Goal: Task Accomplishment & Management: Manage account settings

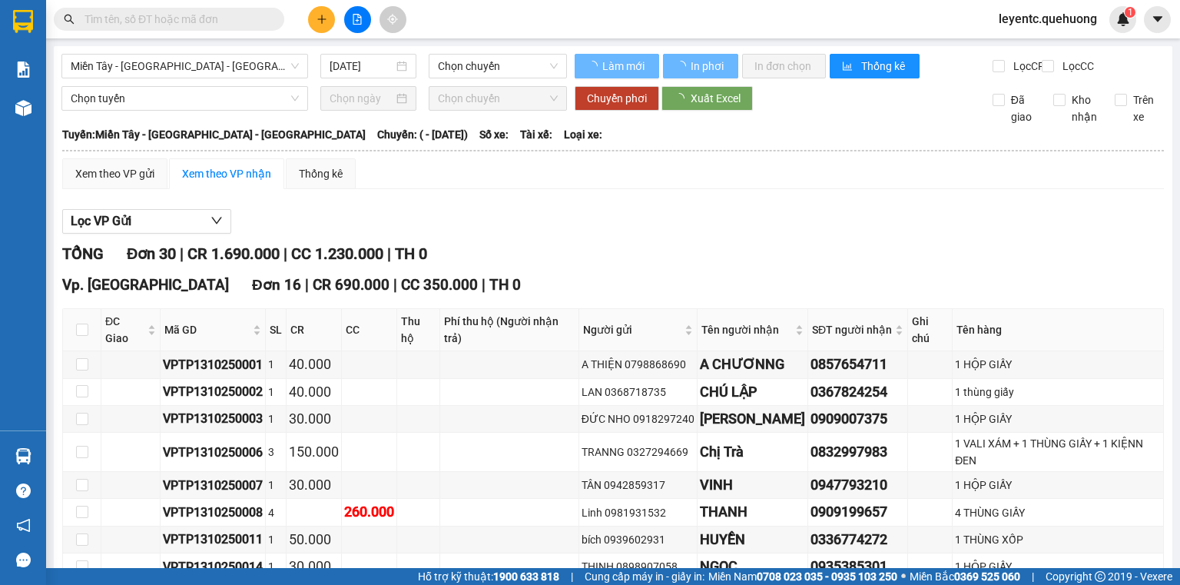
type input "[DATE]"
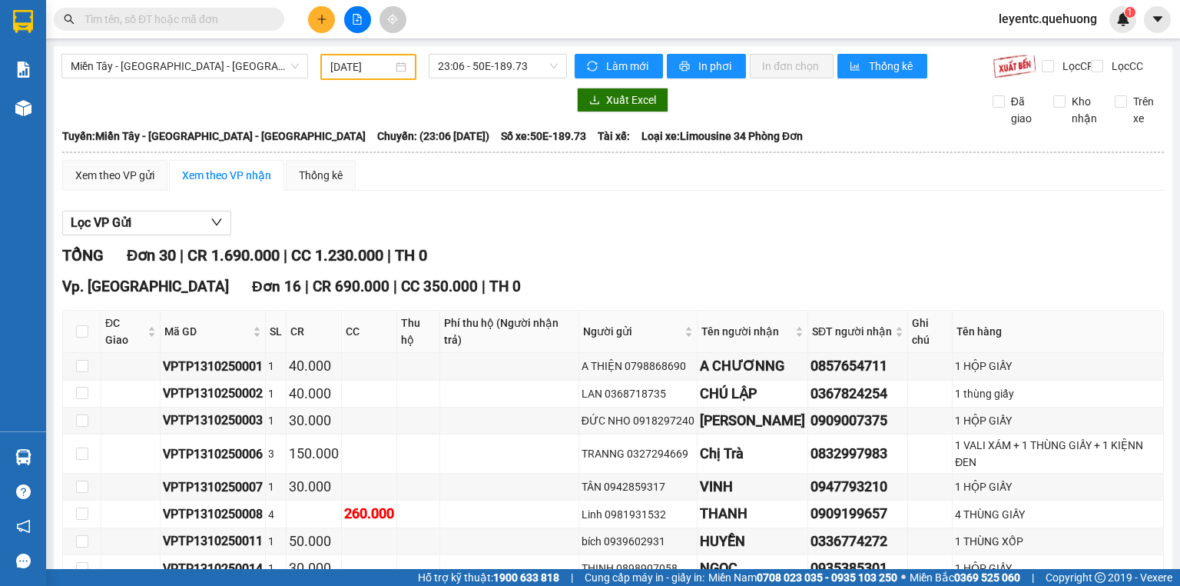
click at [255, 23] on input "text" at bounding box center [175, 19] width 181 height 17
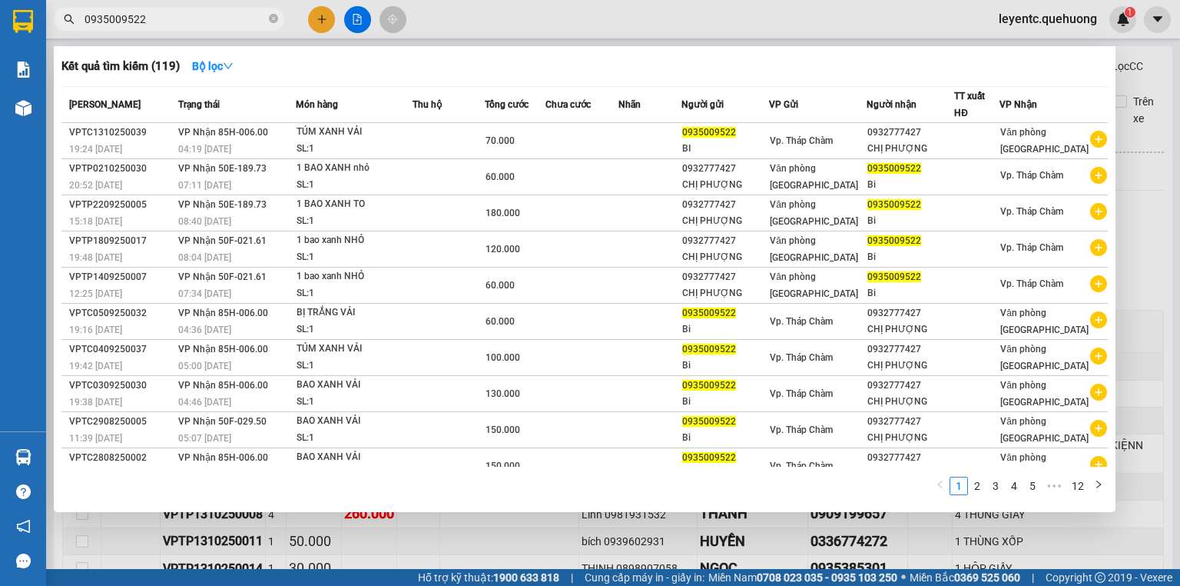
type input "0935009522"
click at [353, 16] on div at bounding box center [590, 293] width 1180 height 586
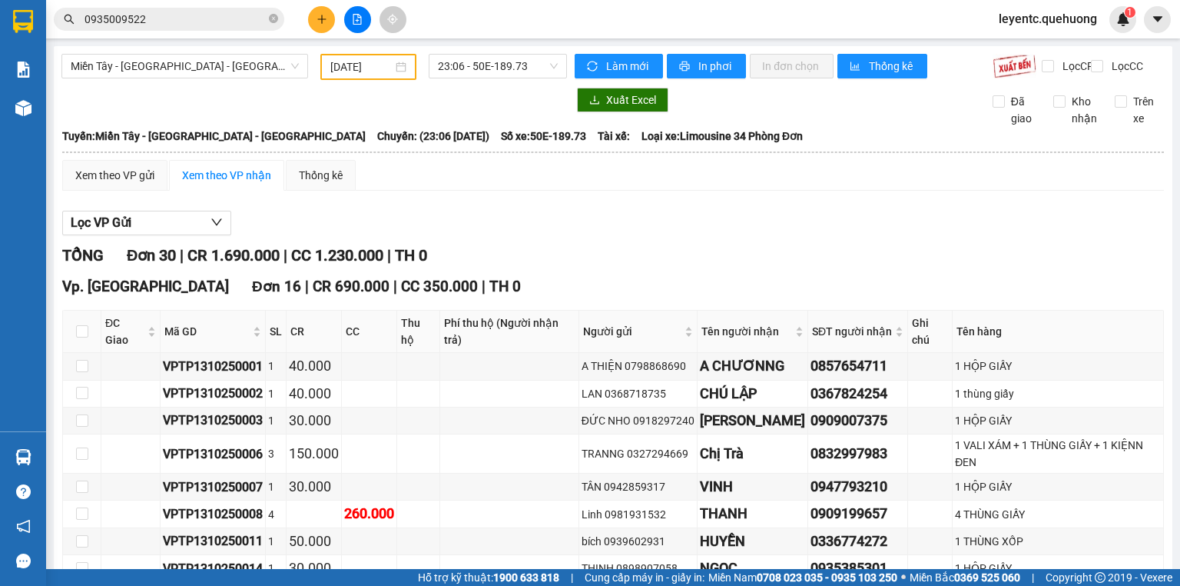
click at [244, 78] on div "Miền Tây - Phan Rang - Ninh Sơn" at bounding box center [184, 67] width 259 height 26
click at [332, 70] on input "13/10/2025" at bounding box center [360, 66] width 61 height 17
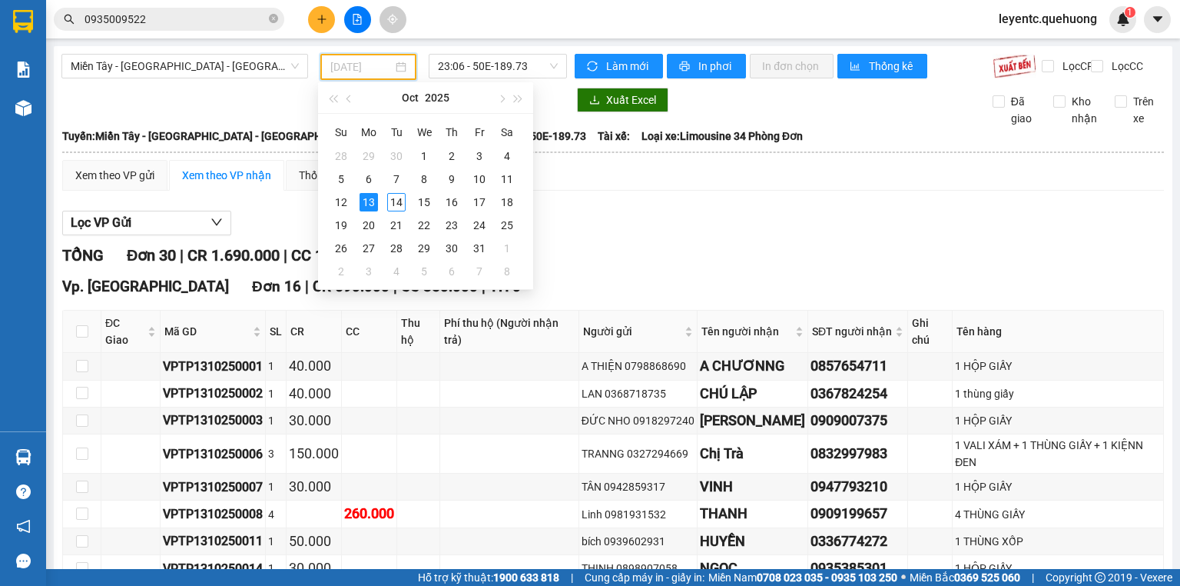
type input "13/10/2025"
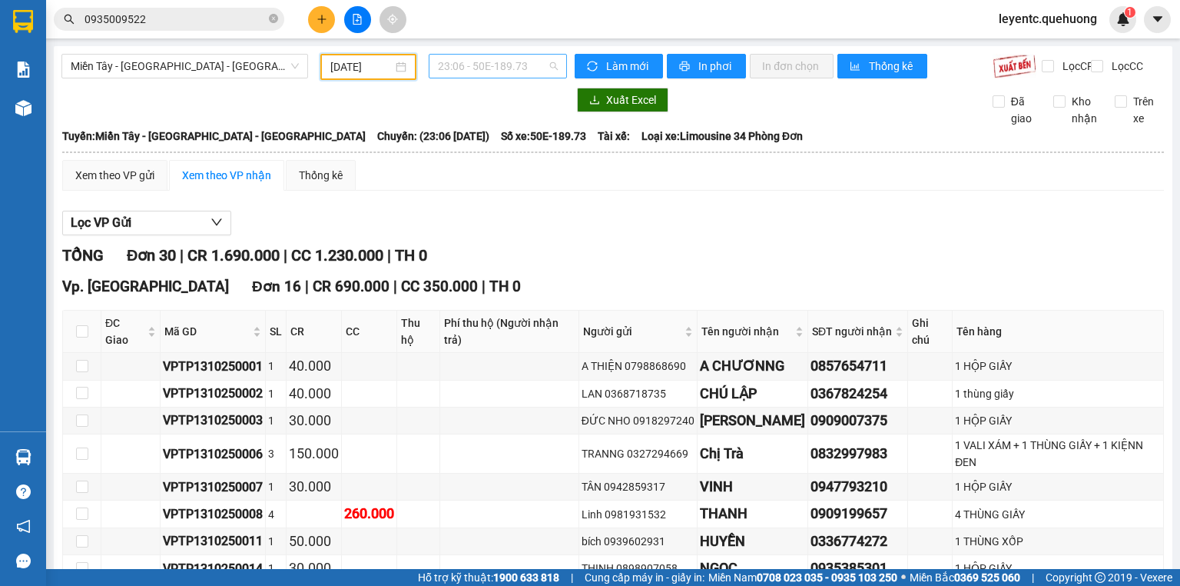
click at [503, 59] on span "23:06 - 50E-189.73" at bounding box center [498, 66] width 121 height 23
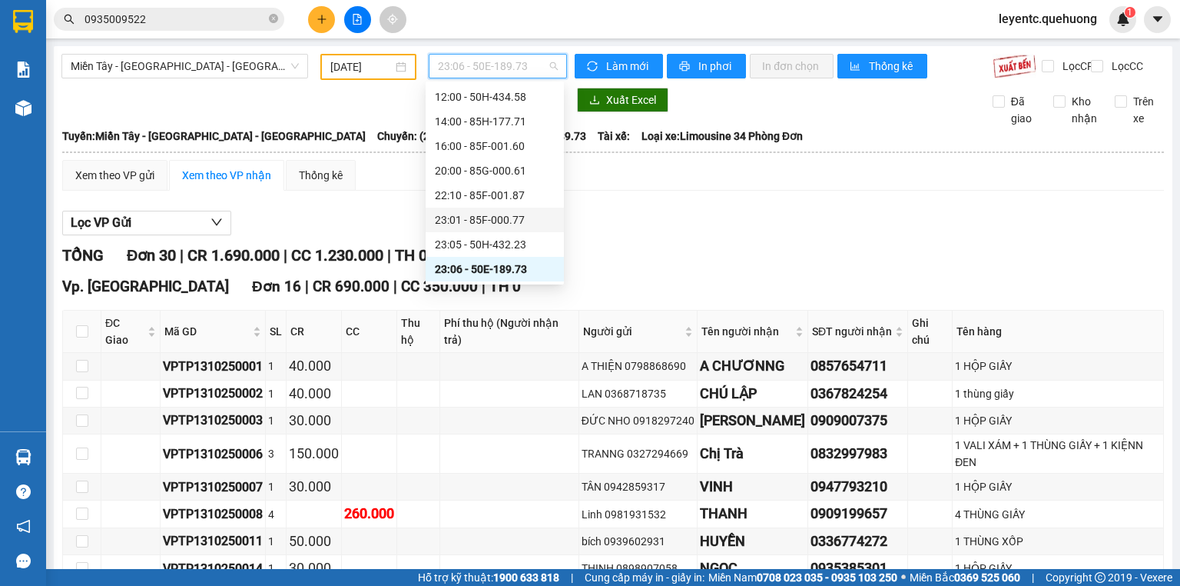
scroll to position [148, 0]
click at [515, 221] on div "23:07 - 50F-021.61" at bounding box center [495, 219] width 120 height 17
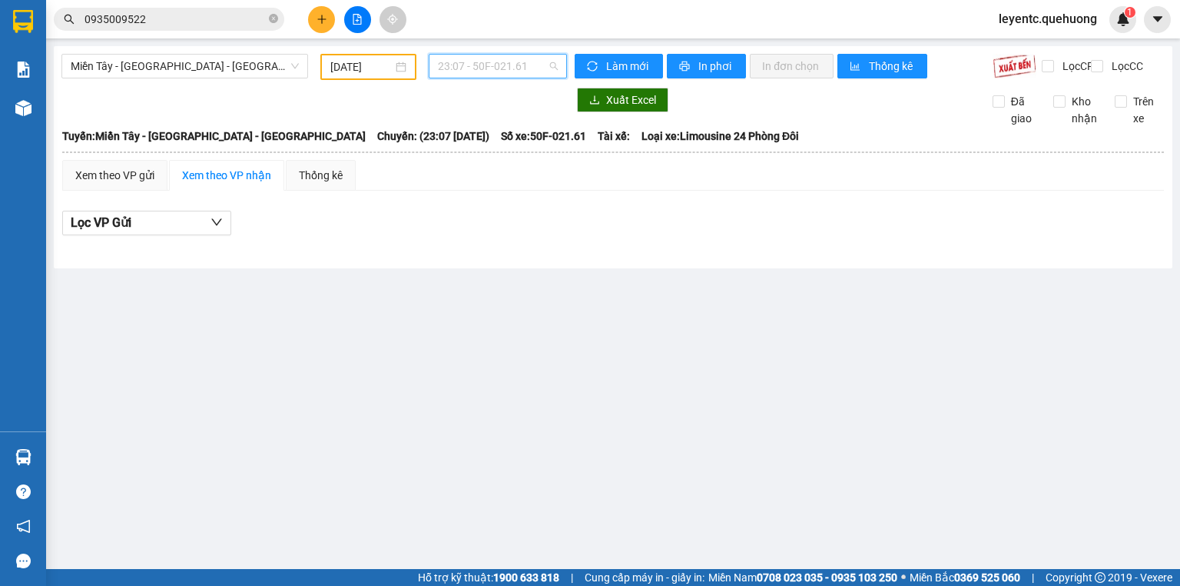
click at [513, 62] on span "23:07 - 50F-021.61" at bounding box center [498, 66] width 121 height 23
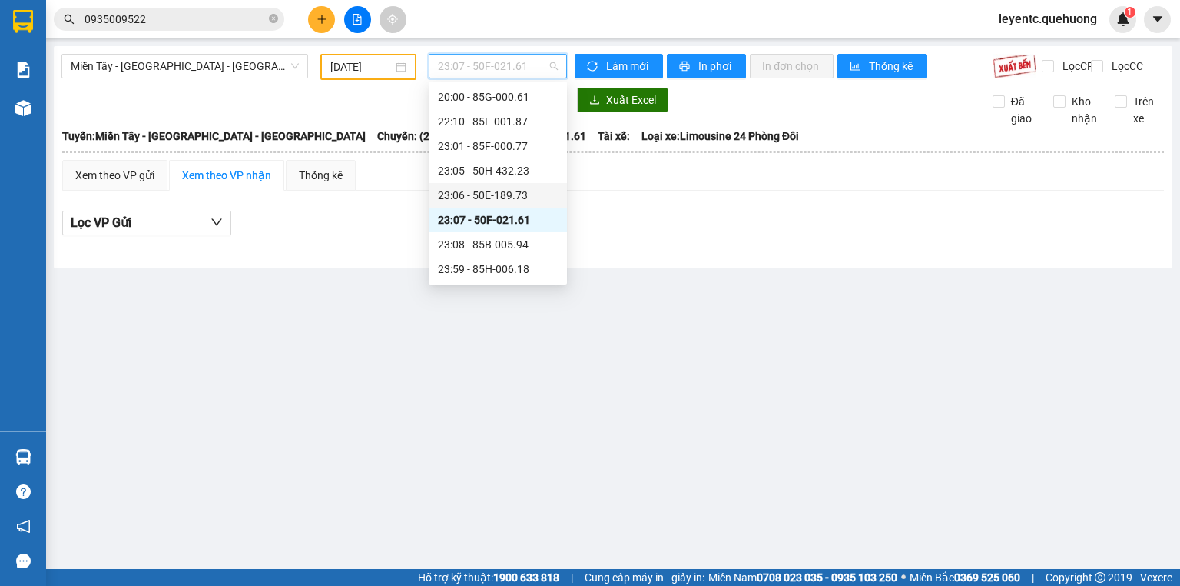
click at [523, 203] on div "23:06 - 50E-189.73" at bounding box center [498, 195] width 120 height 17
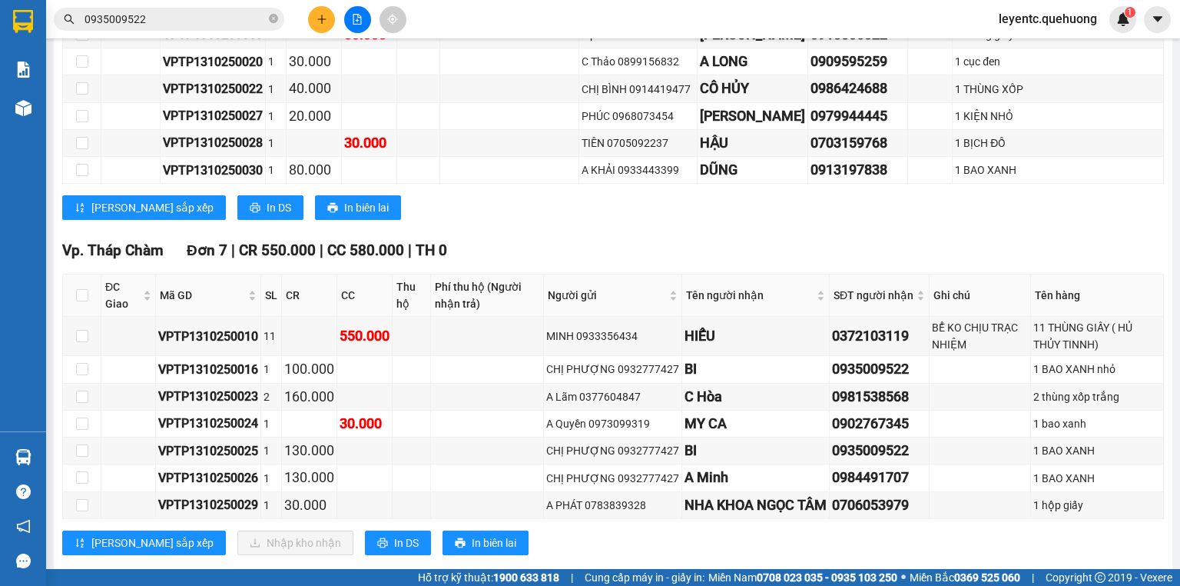
scroll to position [861, 0]
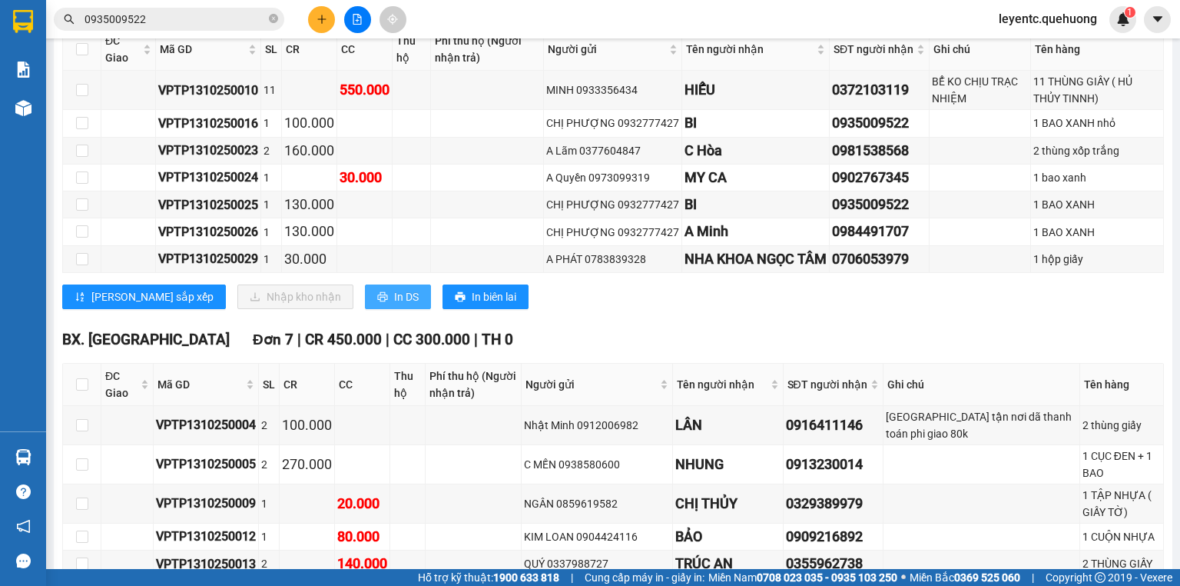
click at [365, 304] on button "In DS" at bounding box center [398, 296] width 66 height 25
click at [273, 14] on icon "close-circle" at bounding box center [273, 18] width 9 height 9
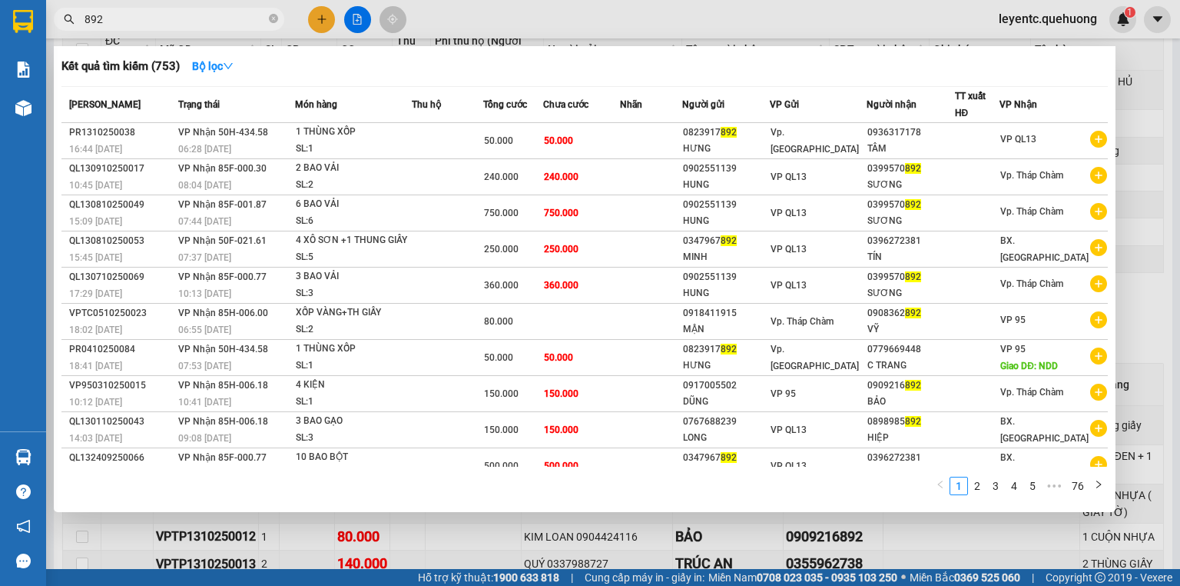
type input "892"
click at [357, 18] on div at bounding box center [590, 293] width 1180 height 586
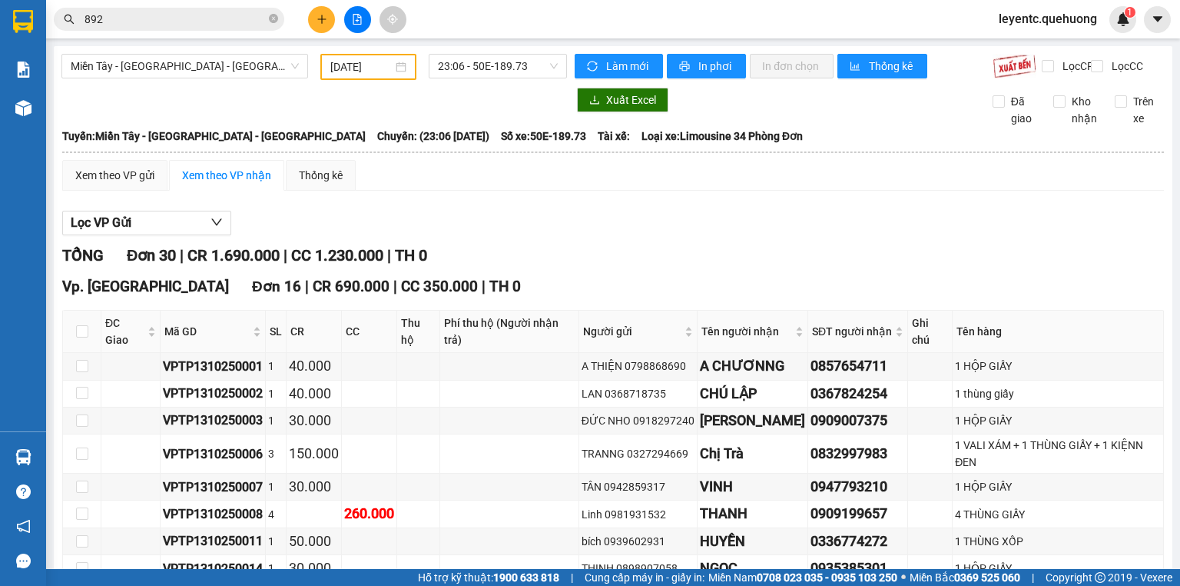
click at [343, 63] on input "13/10/2025" at bounding box center [360, 66] width 61 height 17
click at [495, 77] on span "23:06 - 50E-189.73" at bounding box center [498, 66] width 121 height 23
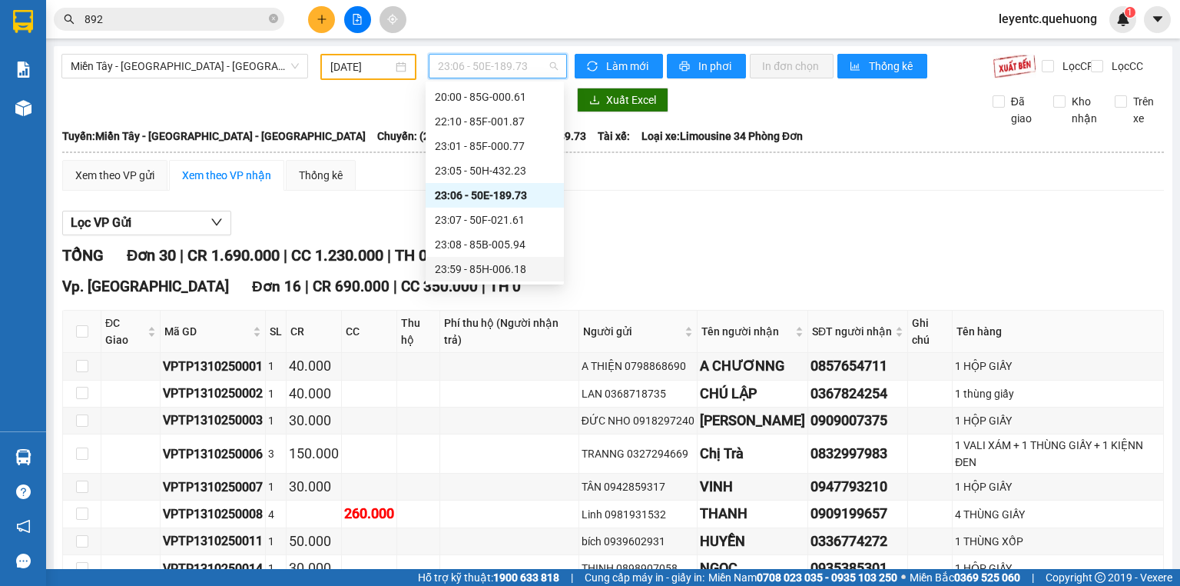
click at [507, 266] on div "23:59 - 85H-006.18" at bounding box center [495, 268] width 120 height 17
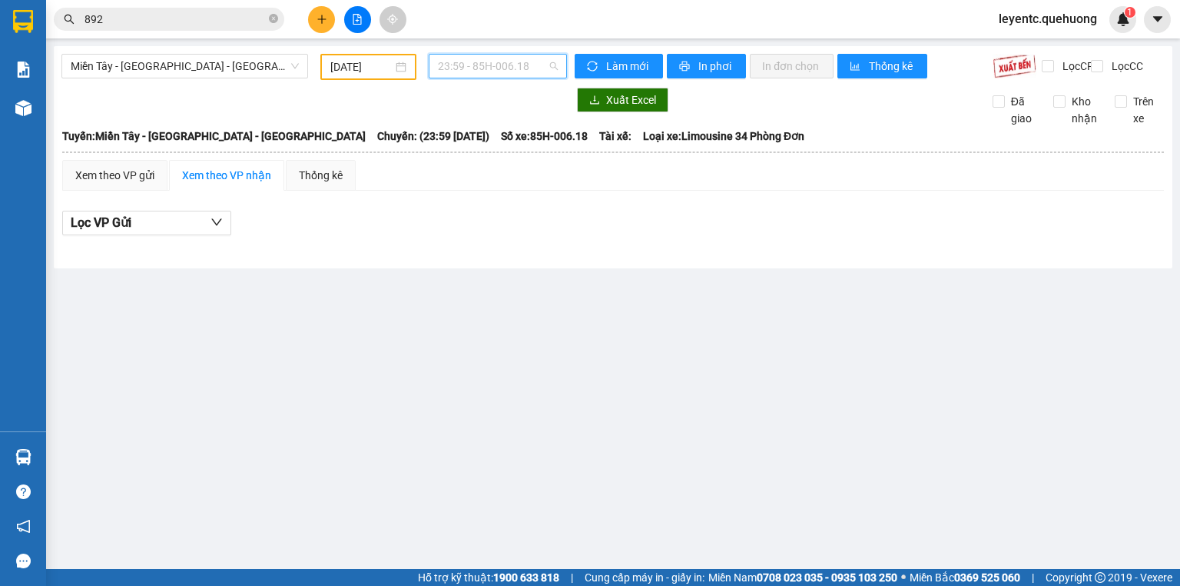
click at [524, 67] on span "23:59 - 85H-006.18" at bounding box center [498, 66] width 121 height 23
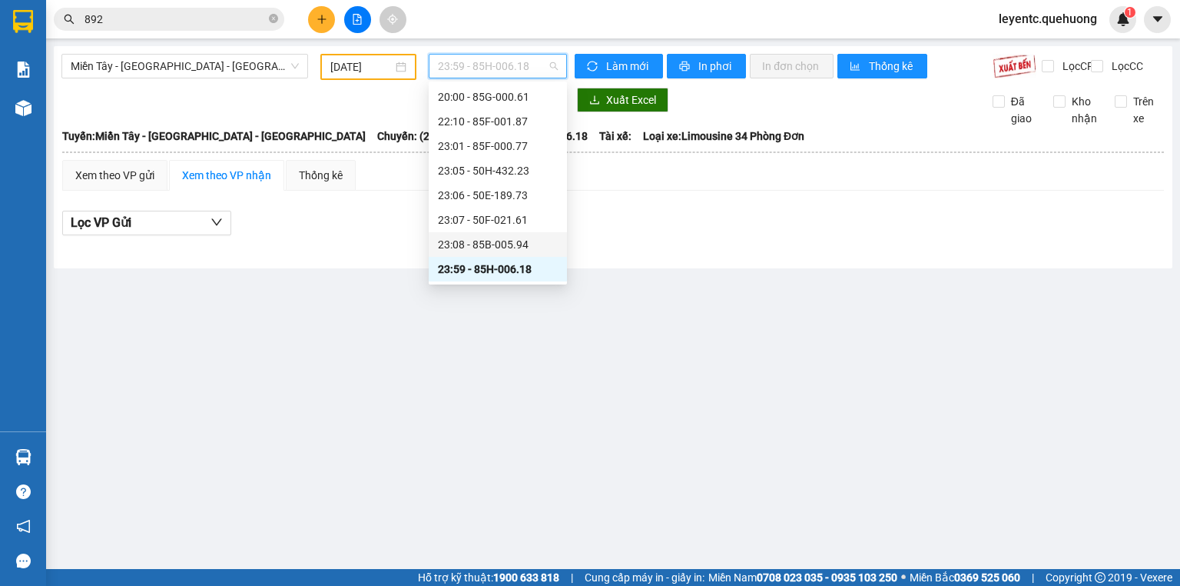
click at [515, 243] on div "23:08 - 85B-005.94" at bounding box center [498, 244] width 120 height 17
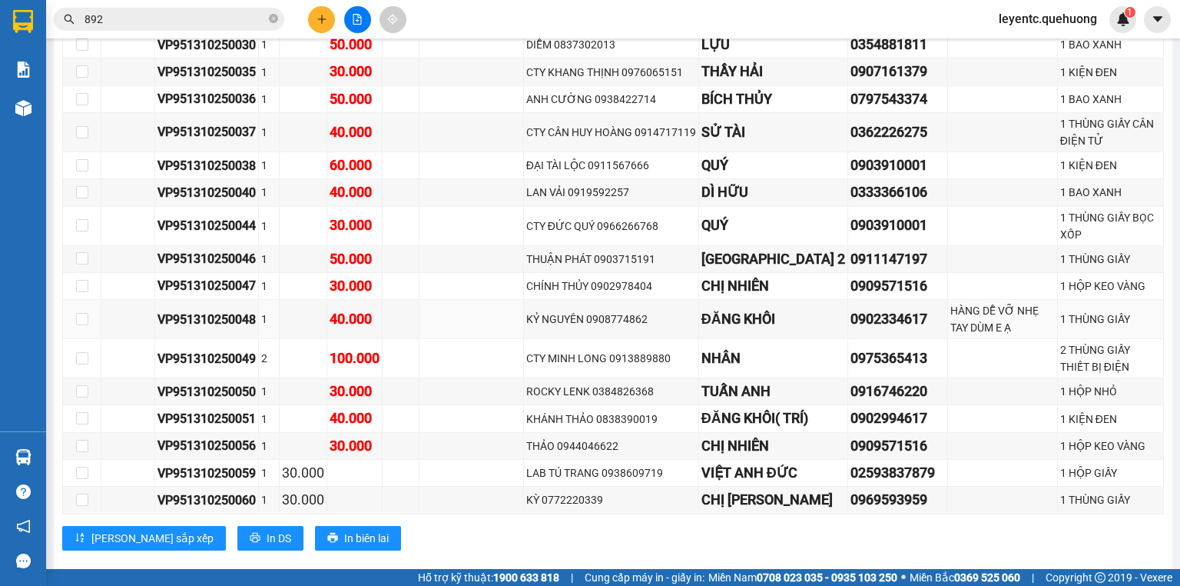
scroll to position [2008, 0]
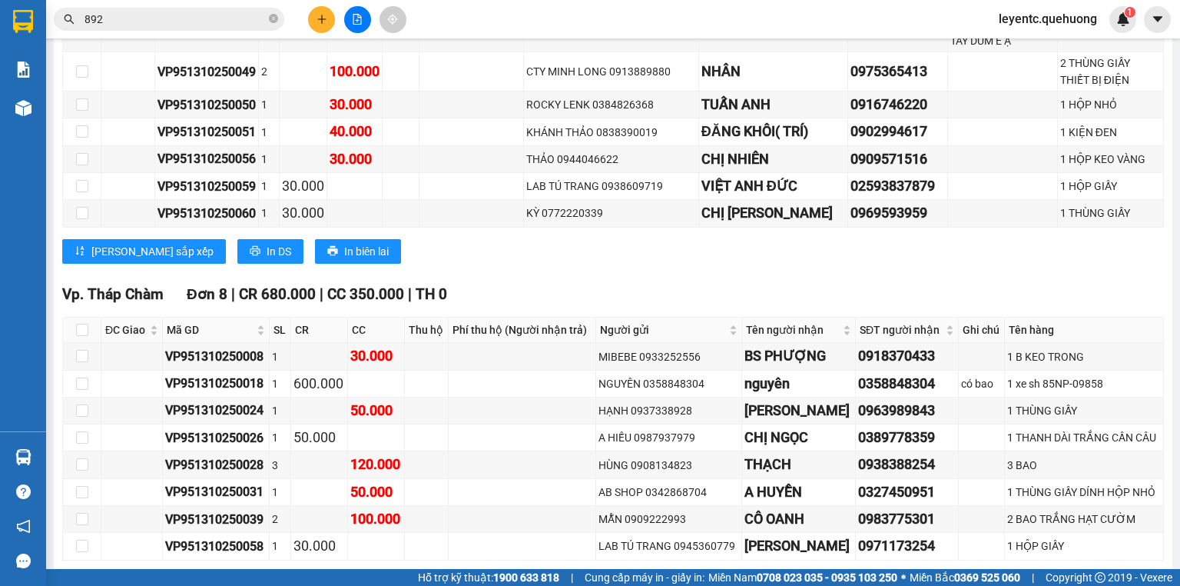
click at [394, 576] on span "In DS" at bounding box center [406, 584] width 25 height 17
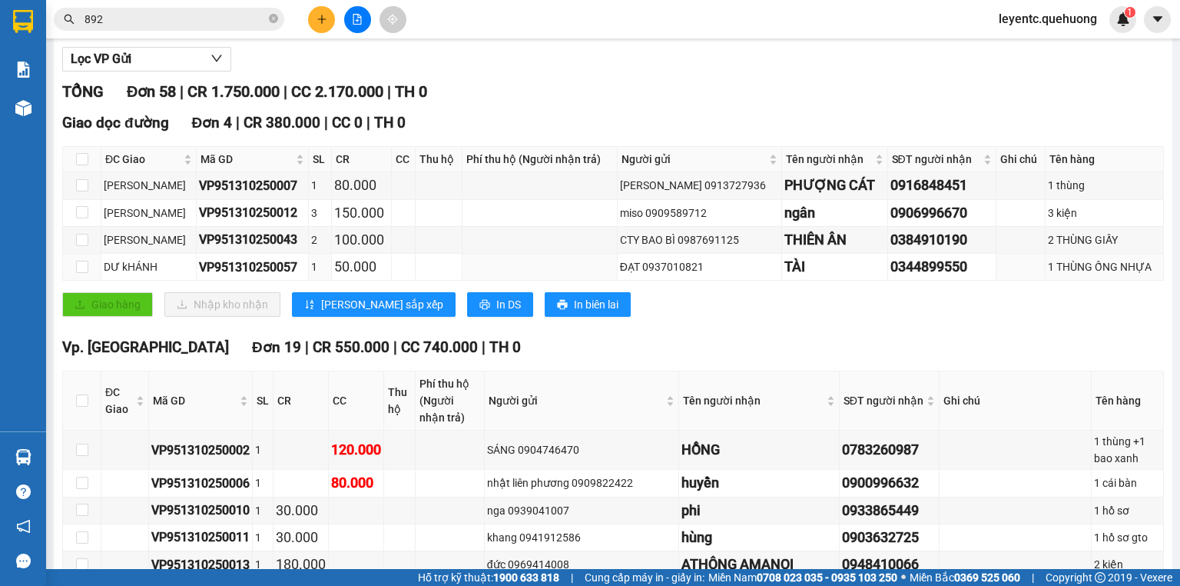
scroll to position [0, 0]
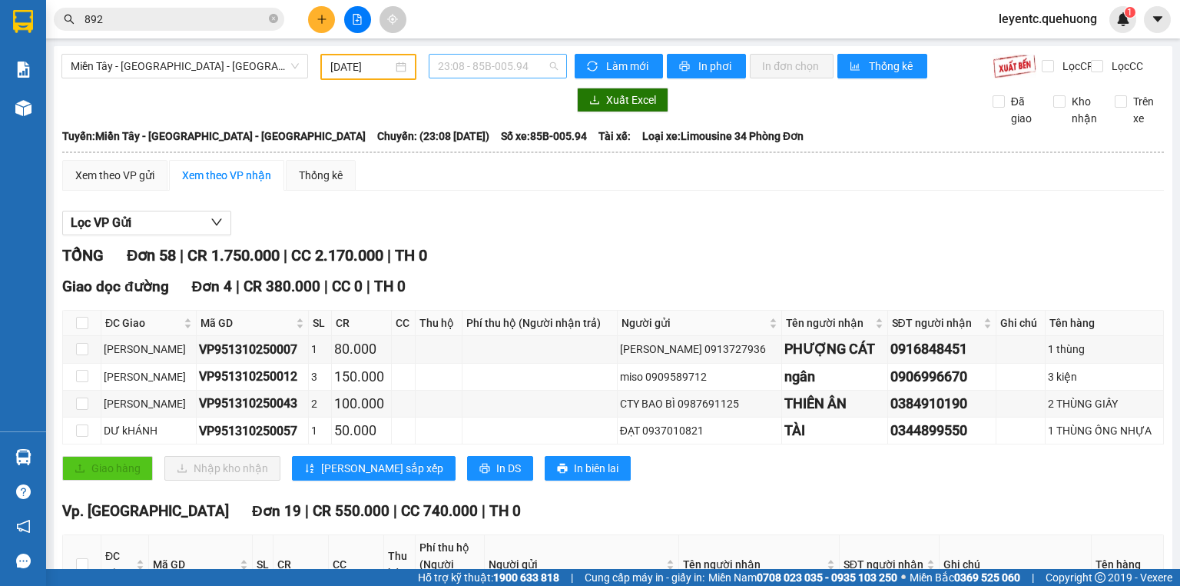
click at [509, 55] on span "23:08 - 85B-005.94" at bounding box center [498, 66] width 121 height 23
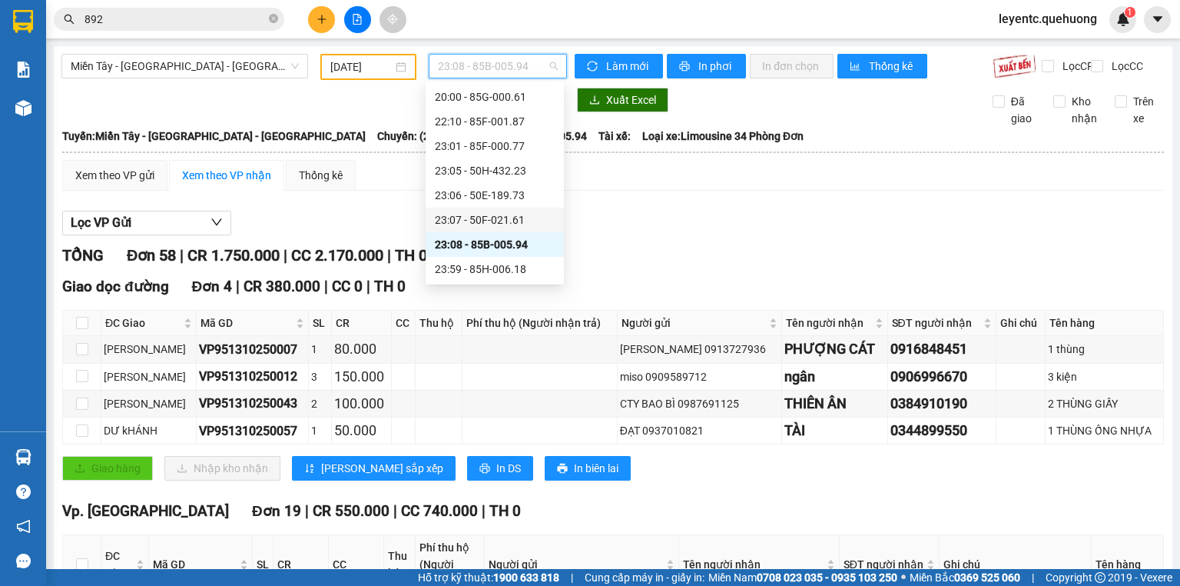
click at [510, 217] on div "23:07 - 50F-021.61" at bounding box center [495, 219] width 120 height 17
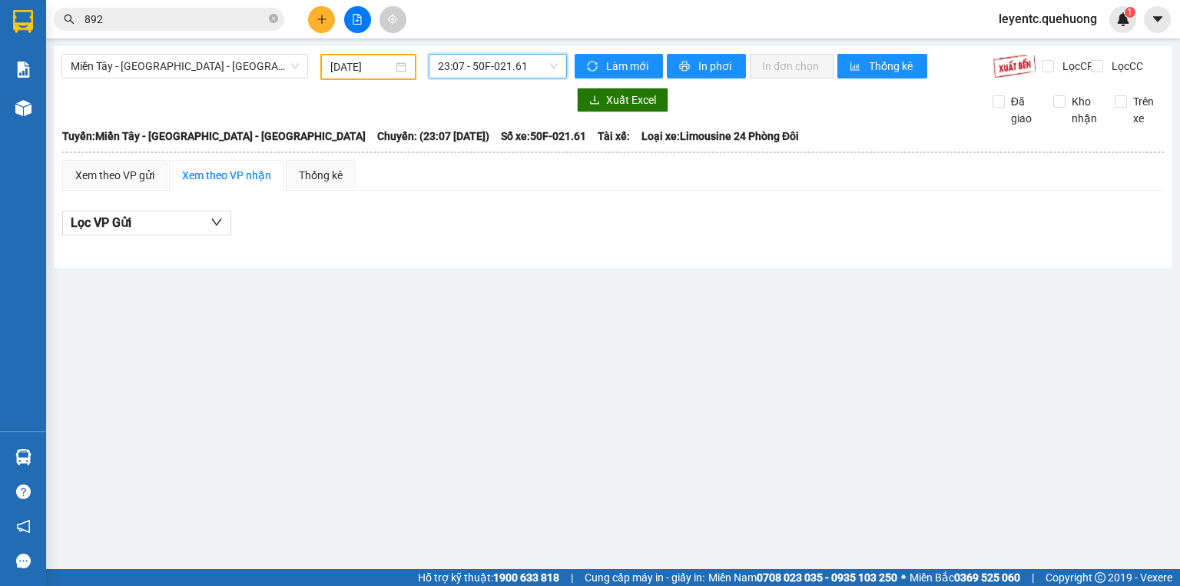
click at [528, 63] on span "23:07 - 50F-021.61" at bounding box center [498, 66] width 121 height 23
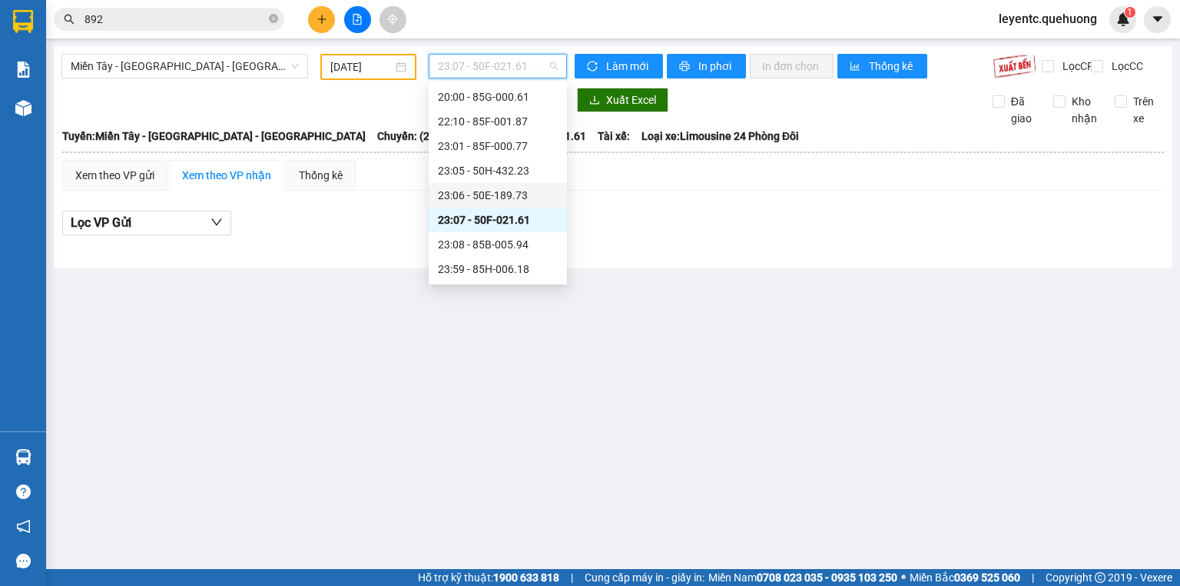
click at [500, 191] on div "23:06 - 50E-189.73" at bounding box center [498, 195] width 120 height 17
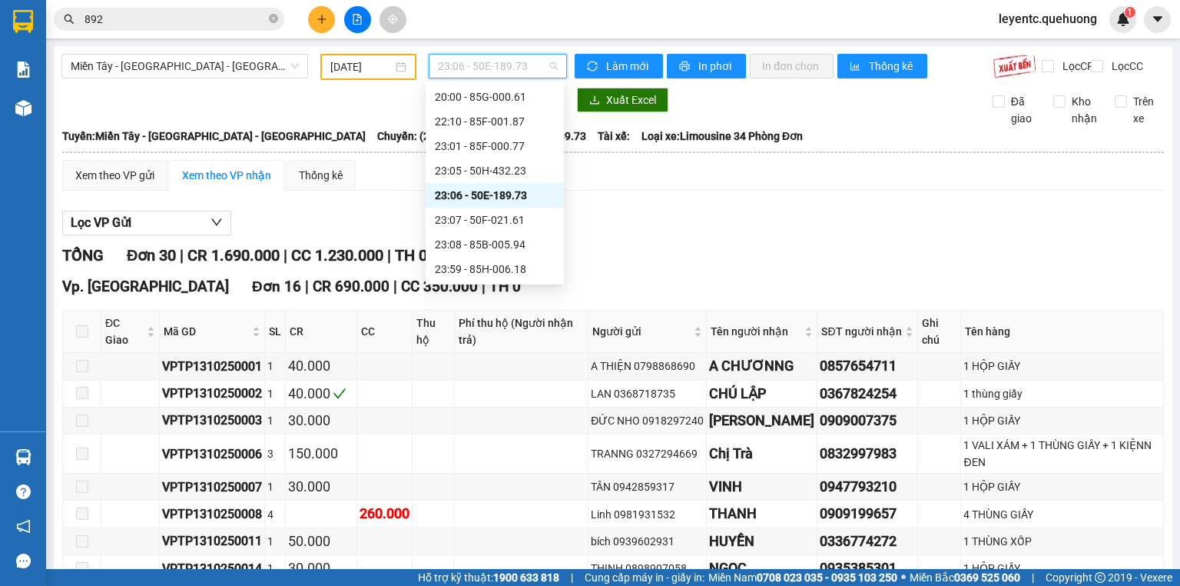
click at [483, 67] on span "23:06 - 50E-189.73" at bounding box center [498, 66] width 121 height 23
click at [469, 170] on div "23:05 - 50H-432.23" at bounding box center [495, 170] width 120 height 17
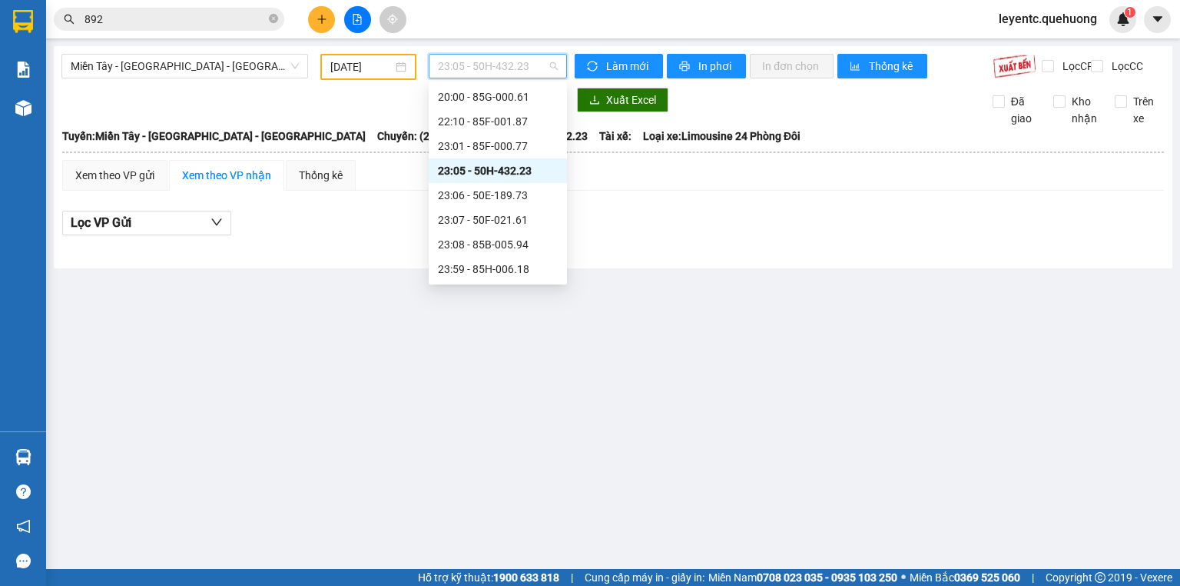
click at [506, 71] on span "23:05 - 50H-432.23" at bounding box center [498, 66] width 121 height 23
click at [491, 148] on div "23:01 - 85F-000.77" at bounding box center [498, 146] width 120 height 17
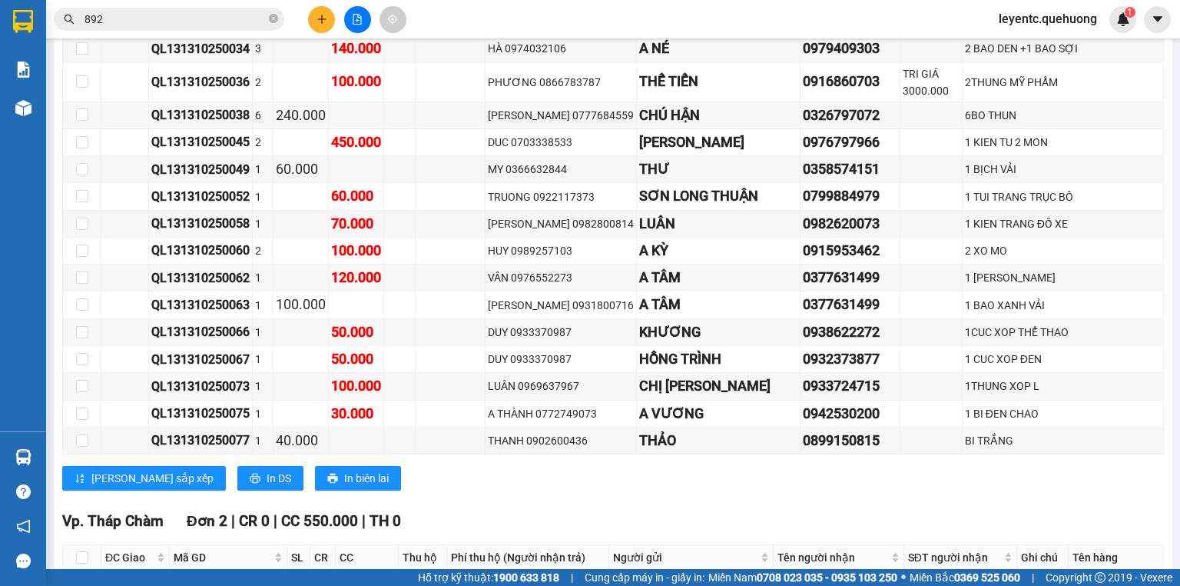
scroll to position [861, 0]
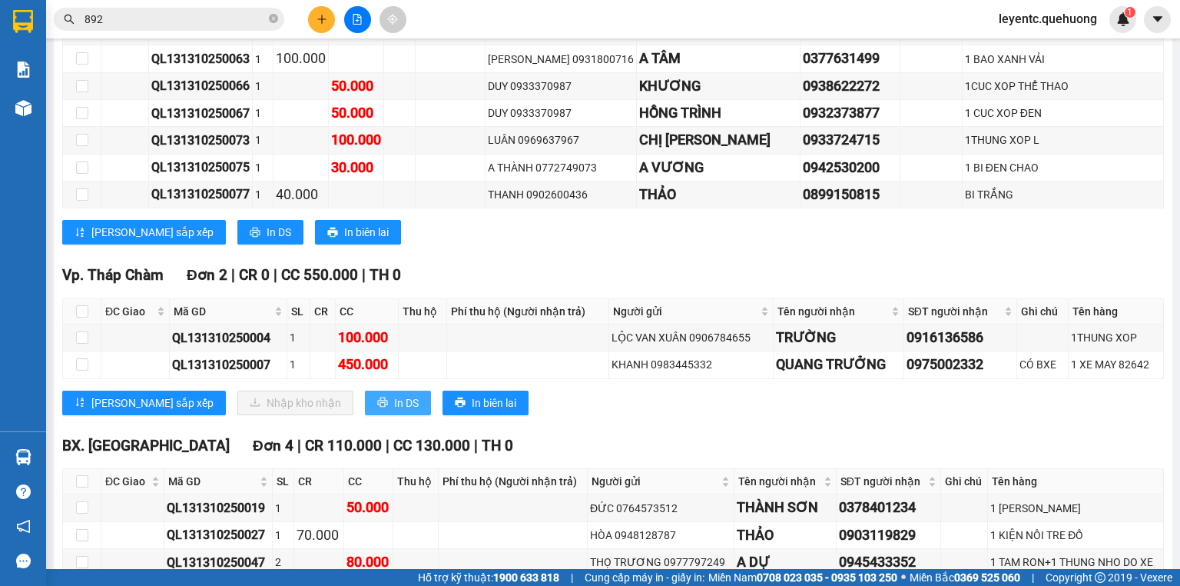
click at [377, 407] on icon "printer" at bounding box center [382, 402] width 10 height 10
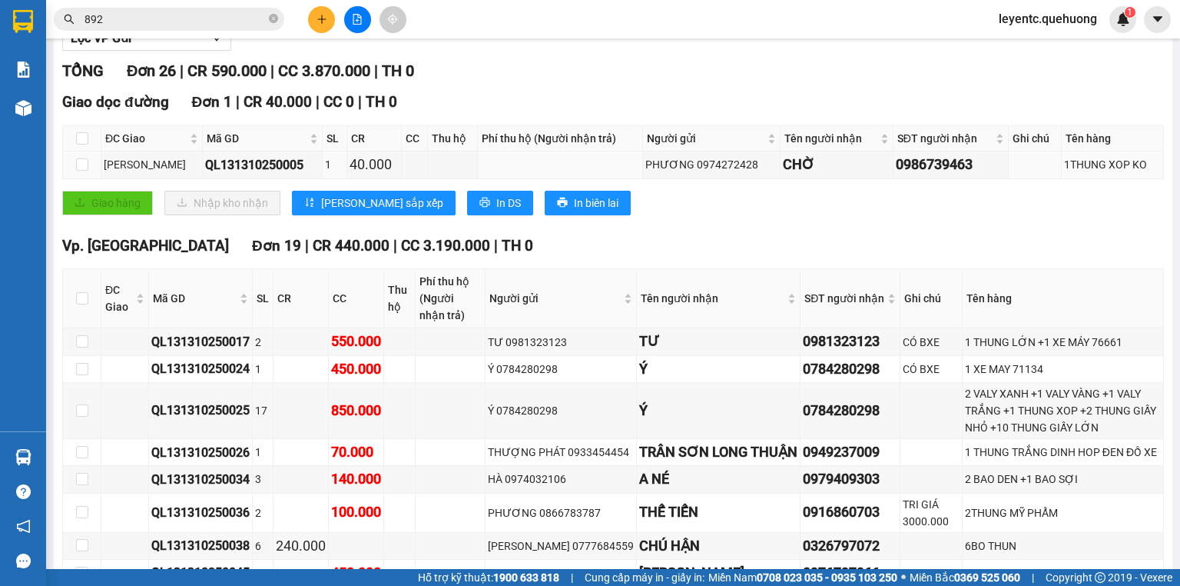
scroll to position [61, 0]
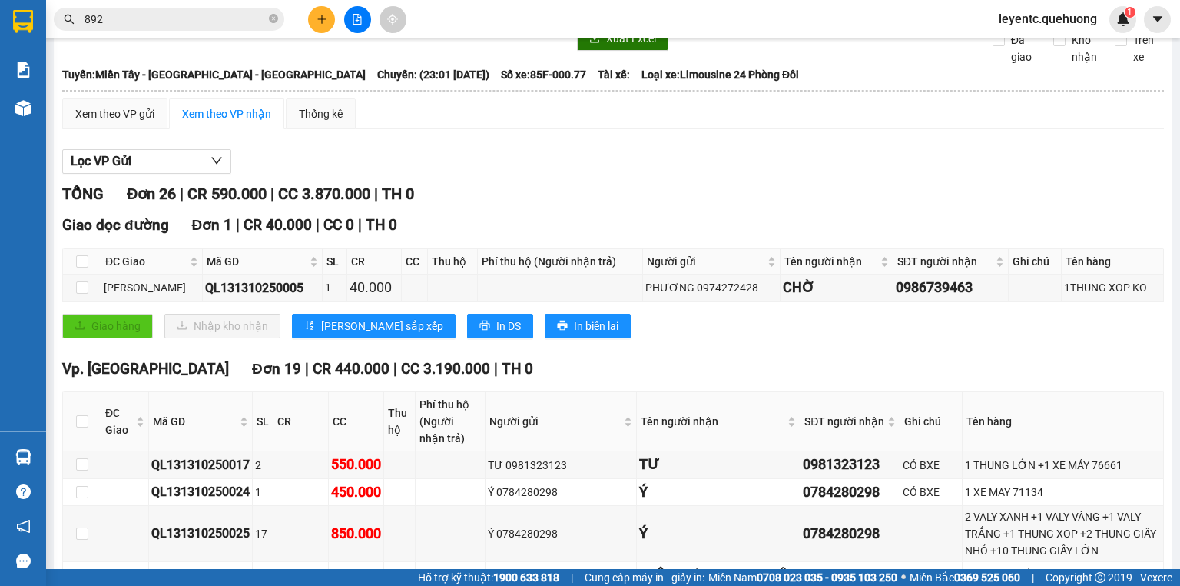
click at [814, 168] on div "Lọc VP Gửi" at bounding box center [613, 161] width 1102 height 25
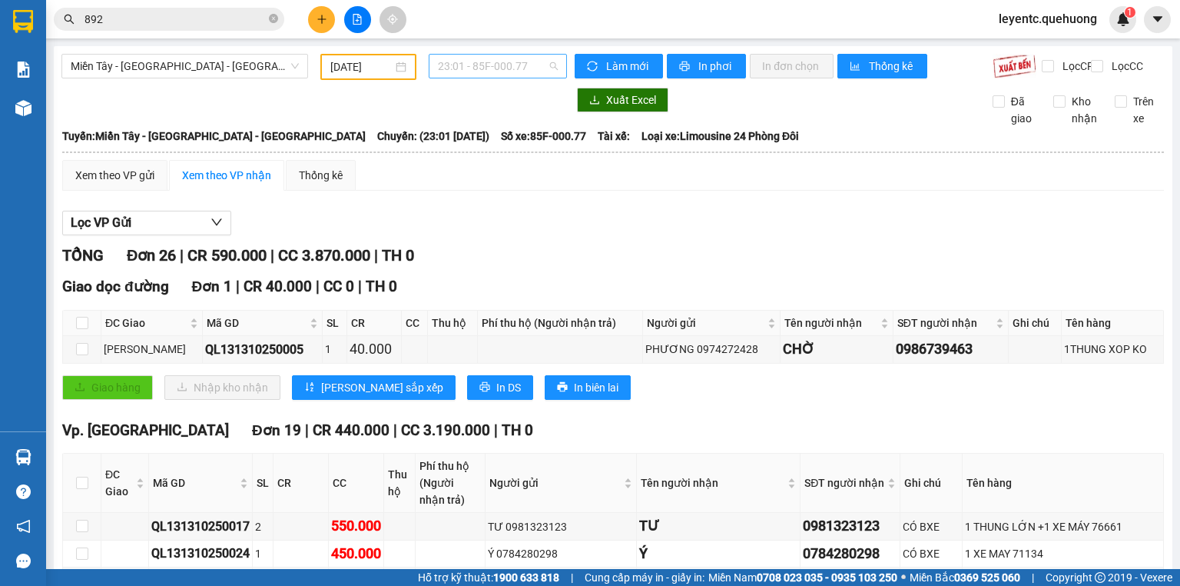
click at [515, 68] on span "23:01 - 85F-000.77" at bounding box center [498, 66] width 121 height 23
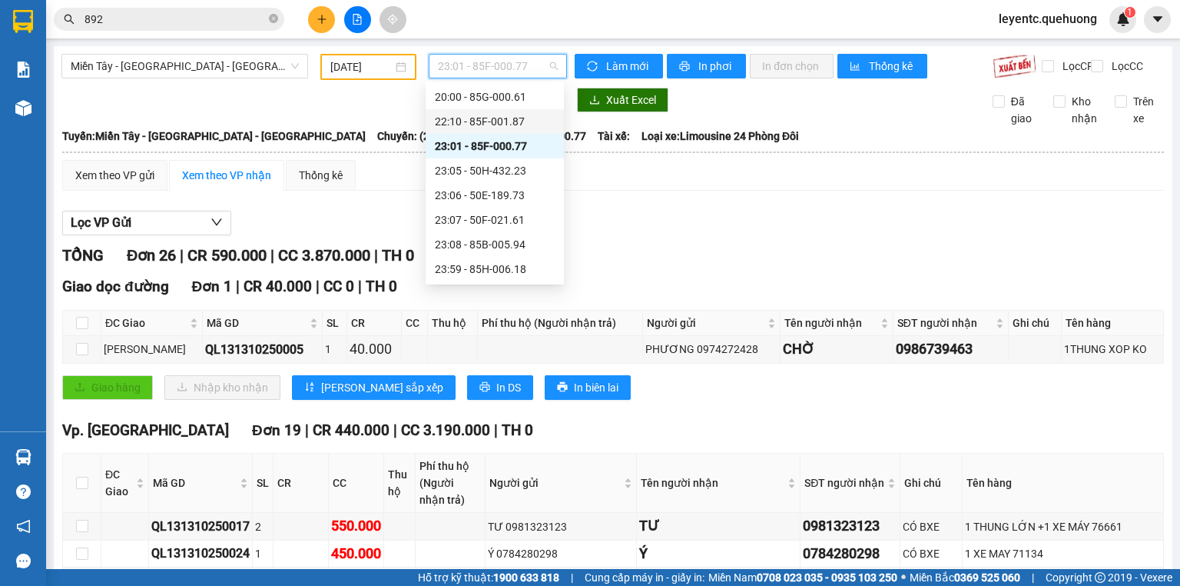
click at [515, 119] on div "22:10 - 85F-001.87" at bounding box center [495, 121] width 120 height 17
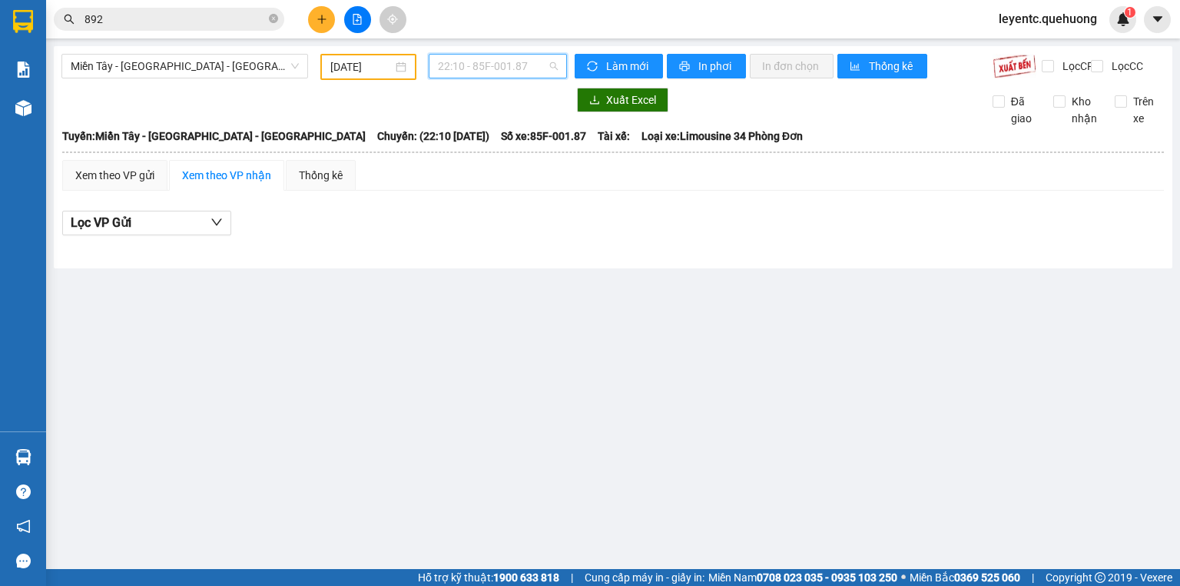
click at [510, 64] on span "22:10 - 85F-001.87" at bounding box center [498, 66] width 121 height 23
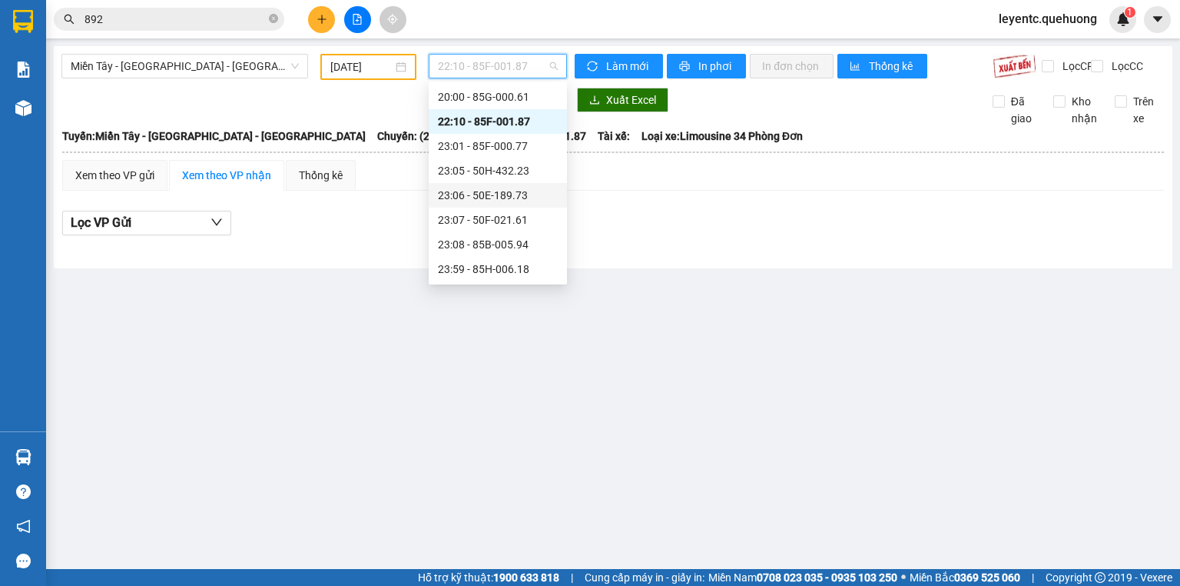
click at [518, 200] on div "23:06 - 50E-189.73" at bounding box center [498, 195] width 120 height 17
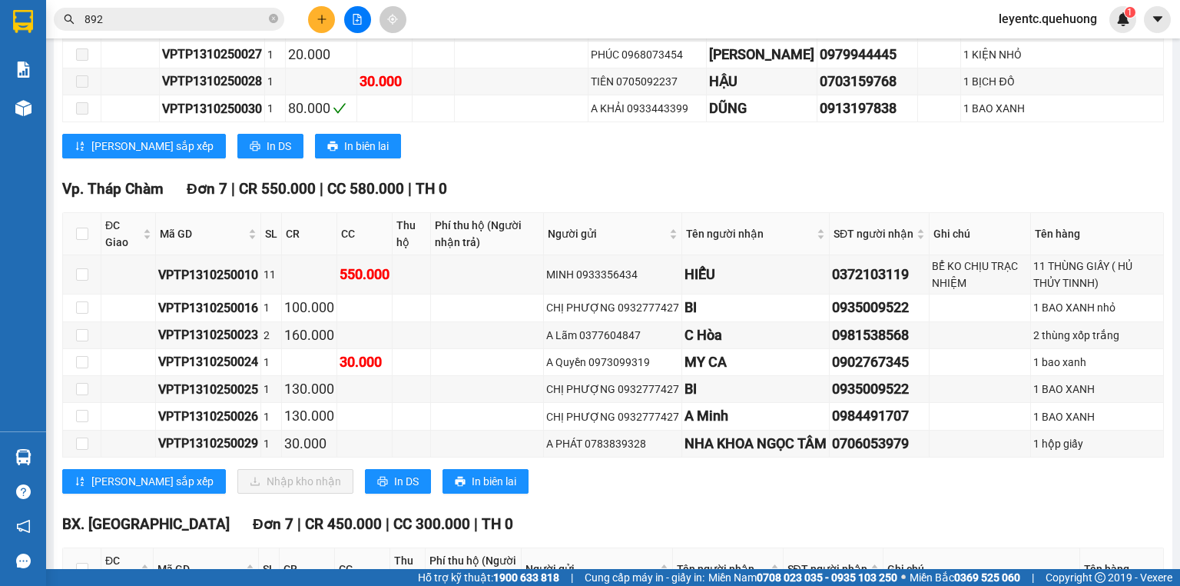
scroll to position [738, 0]
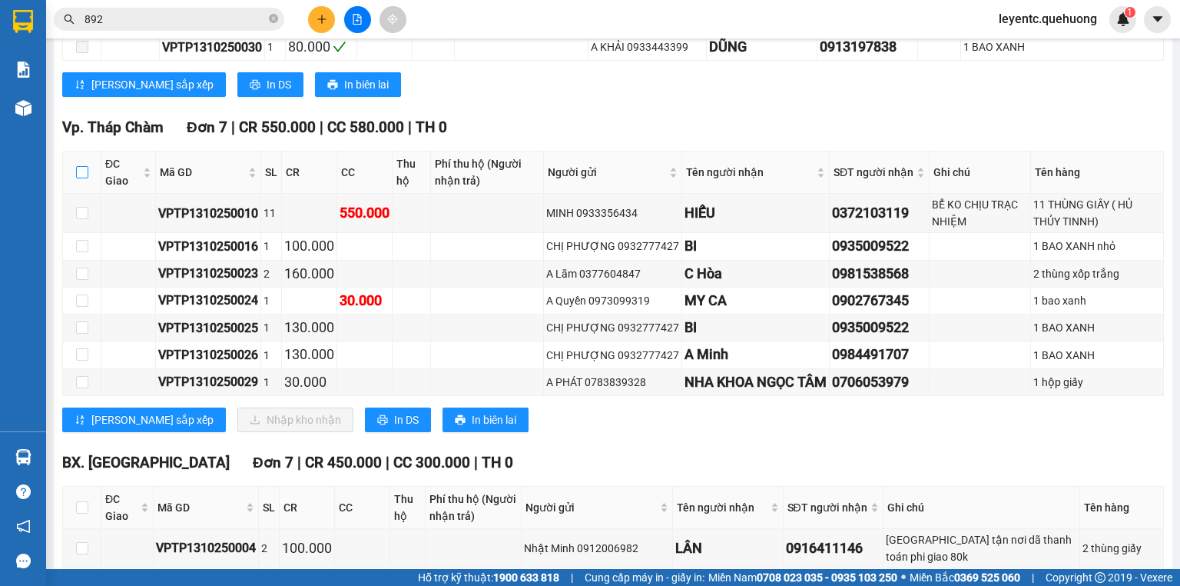
click at [81, 177] on input "checkbox" at bounding box center [82, 172] width 12 height 12
checkbox input "true"
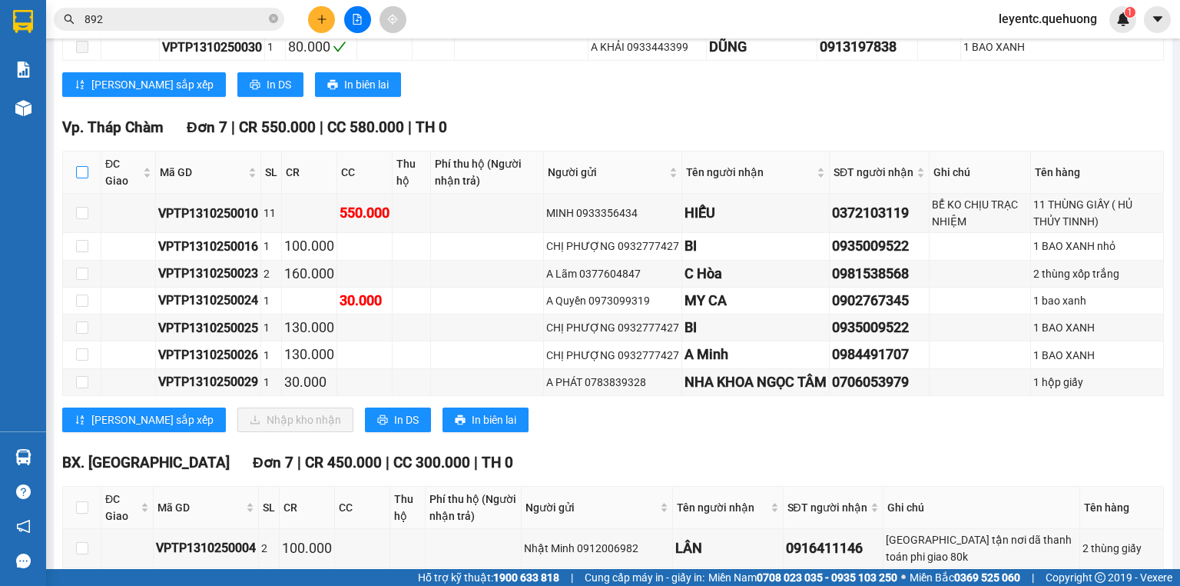
checkbox input "true"
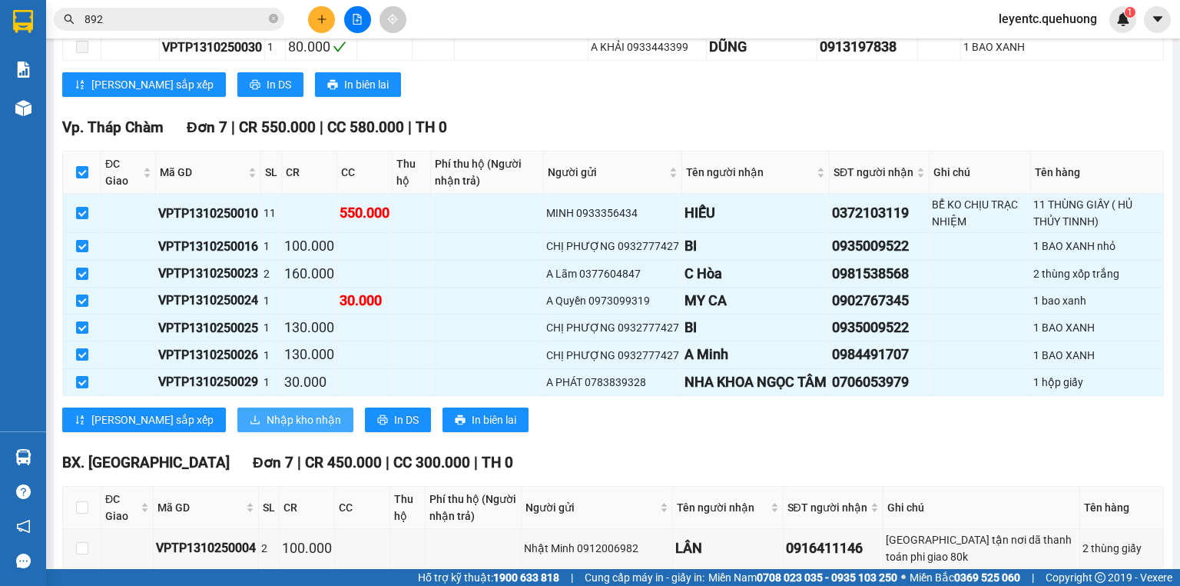
click at [267, 427] on span "Nhập kho nhận" at bounding box center [304, 419] width 75 height 17
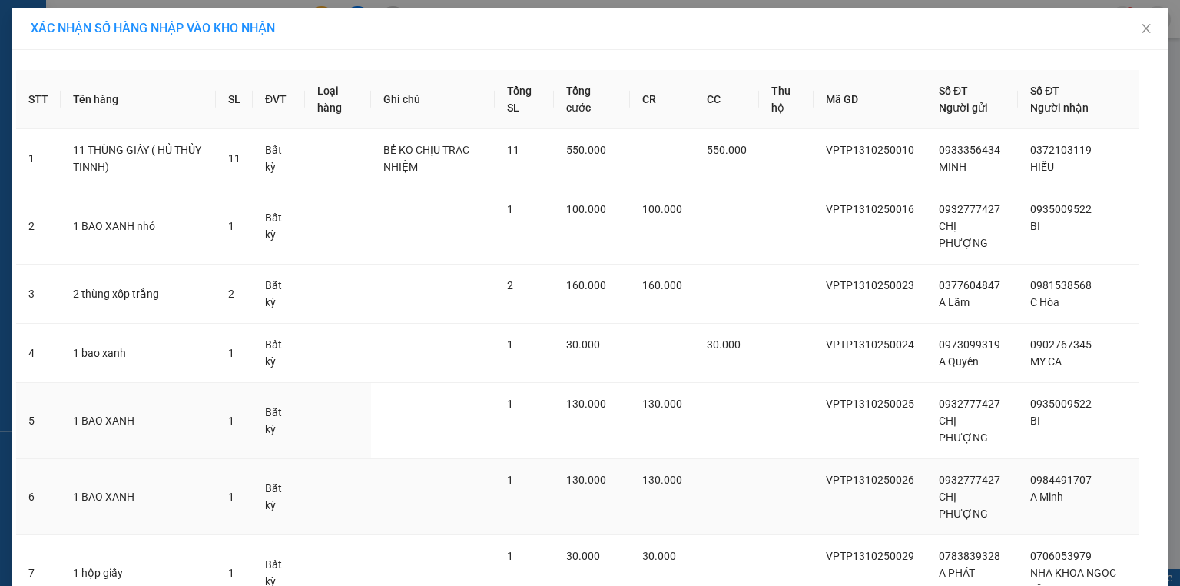
scroll to position [135, 0]
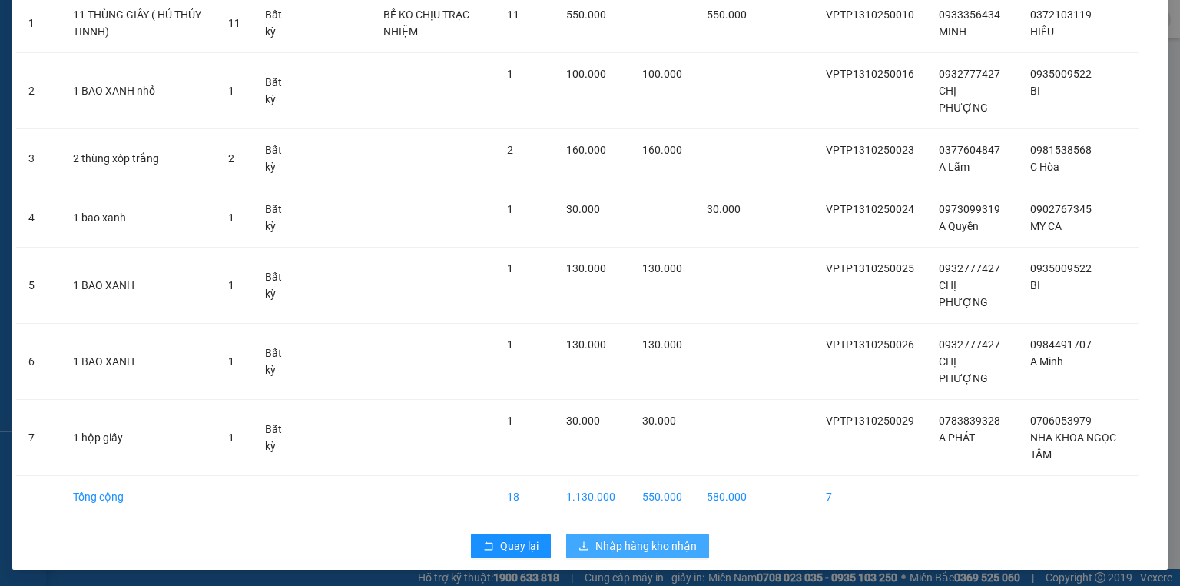
click at [645, 539] on span "Nhập hàng kho nhận" at bounding box center [646, 545] width 101 height 17
